Goal: Find specific page/section: Find specific page/section

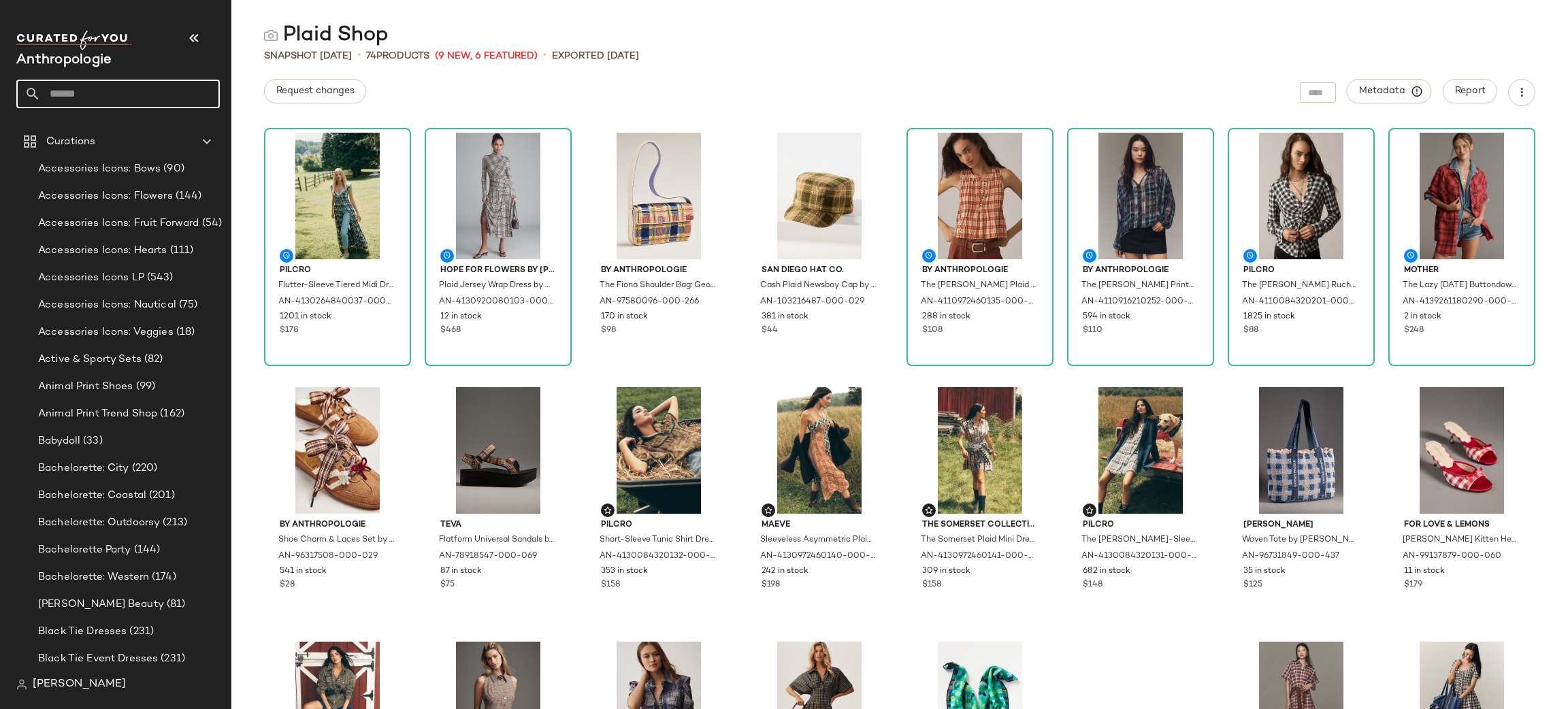
click at [134, 92] on input "text" at bounding box center [130, 94] width 179 height 28
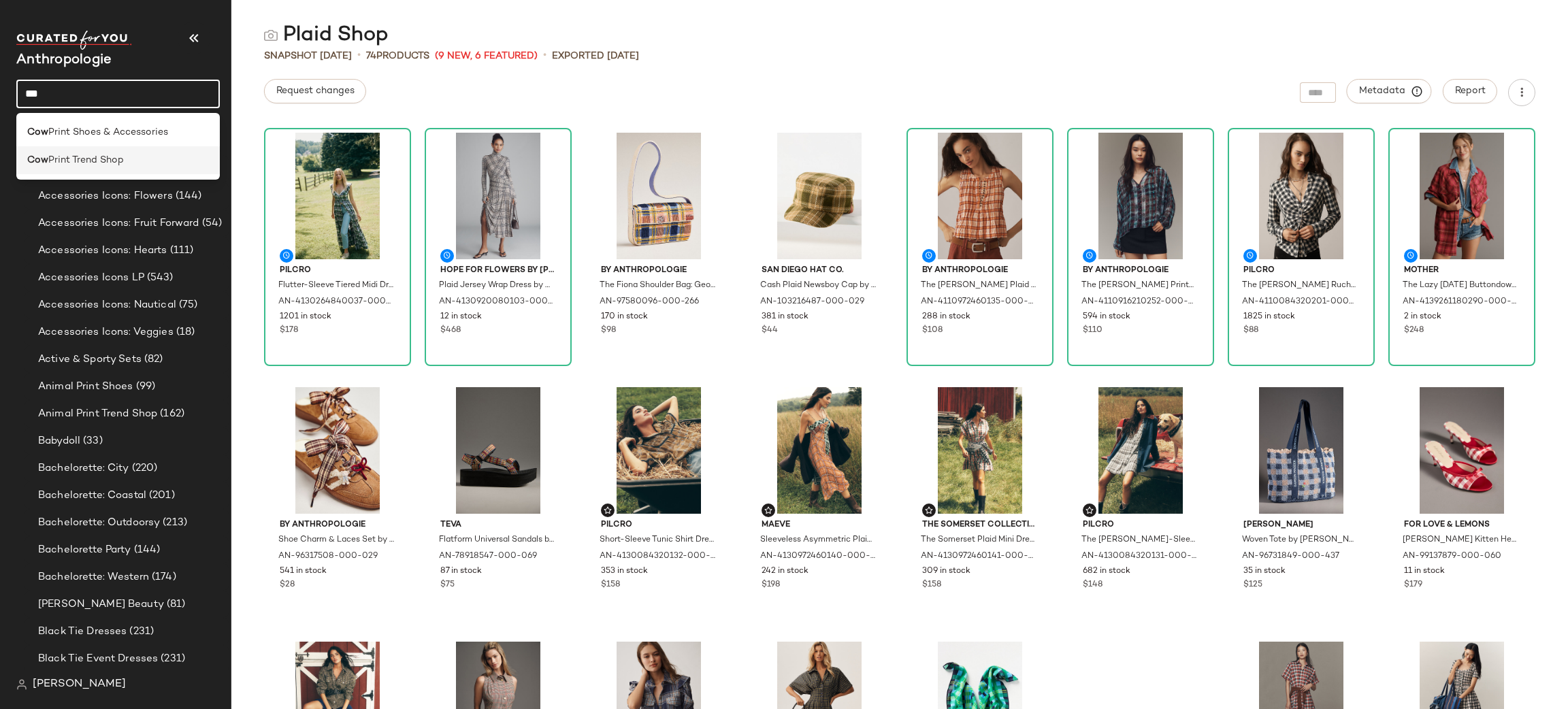
type input "***"
click at [120, 161] on span "Print Trend Shop" at bounding box center [86, 160] width 76 height 14
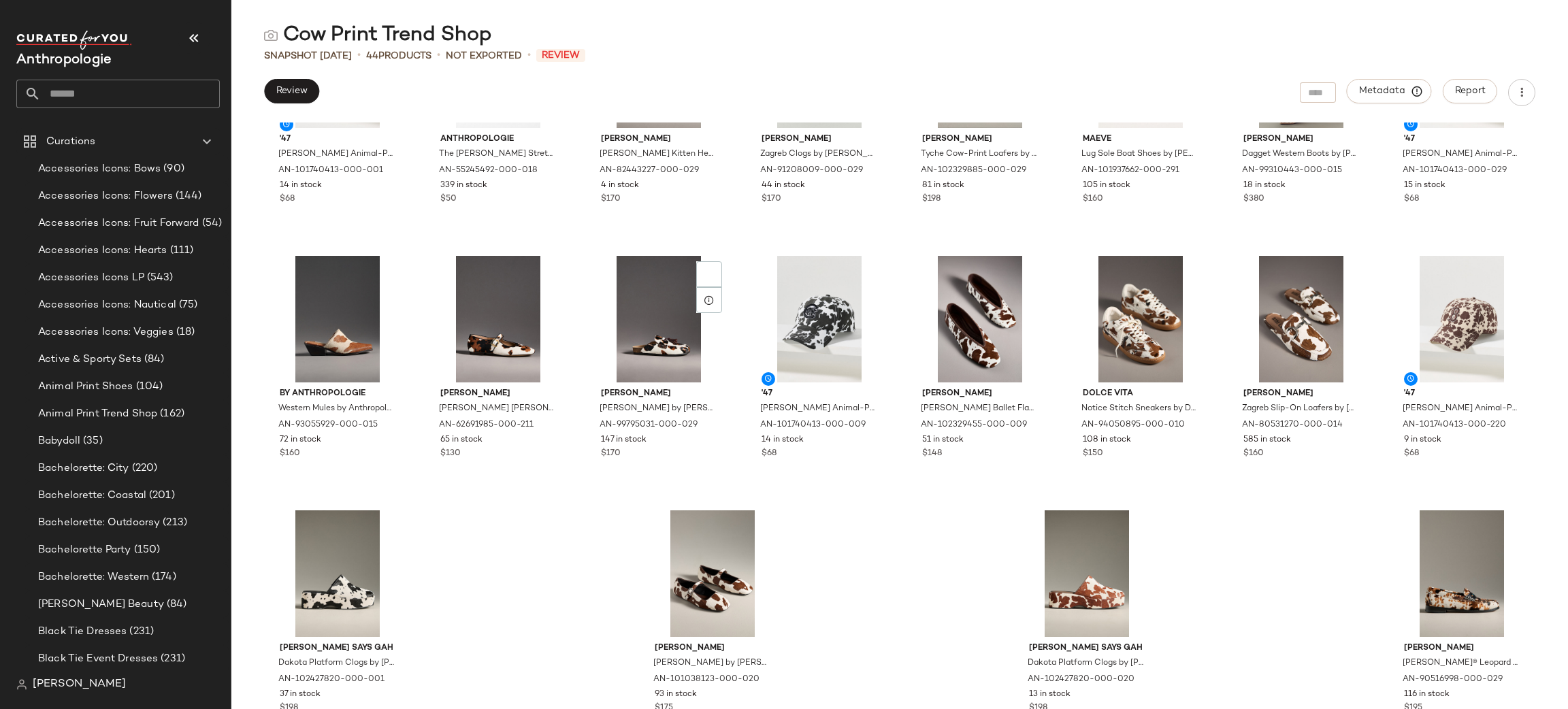
scroll to position [949, 0]
